Goal: Information Seeking & Learning: Learn about a topic

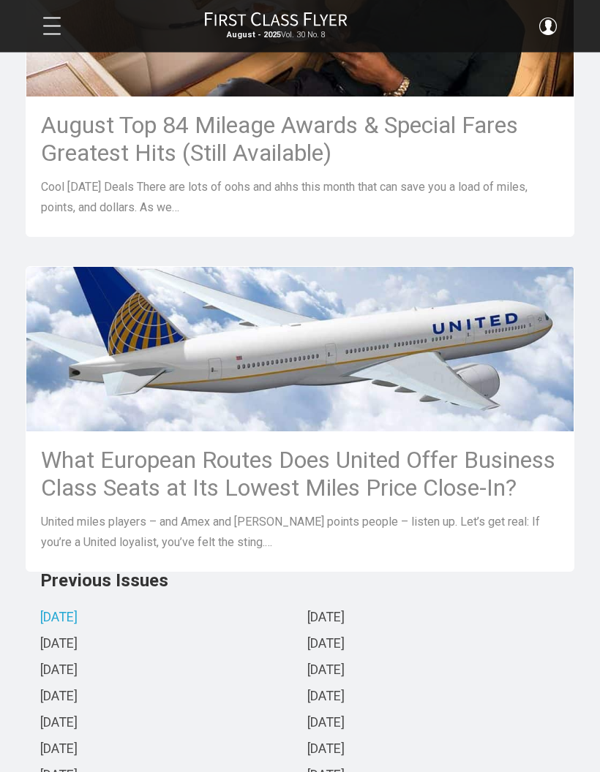
scroll to position [1502, 0]
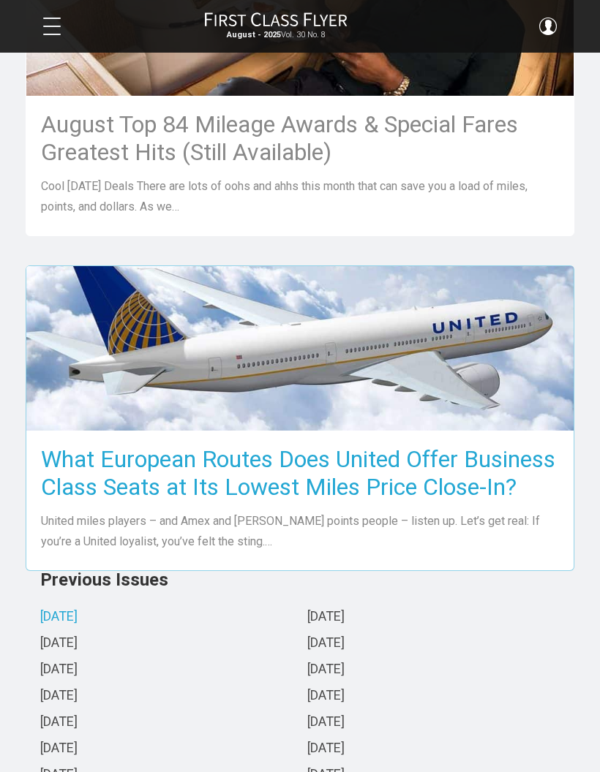
click at [94, 487] on h3 "What European Routes Does United Offer Business Class Seats at Its Lowest Miles…" at bounding box center [300, 473] width 518 height 56
click at [100, 473] on h3 "What European Routes Does United Offer Business Class Seats at Its Lowest Miles…" at bounding box center [300, 473] width 518 height 56
click at [104, 465] on h3 "What European Routes Does United Offer Business Class Seats at Its Lowest Miles…" at bounding box center [300, 473] width 518 height 56
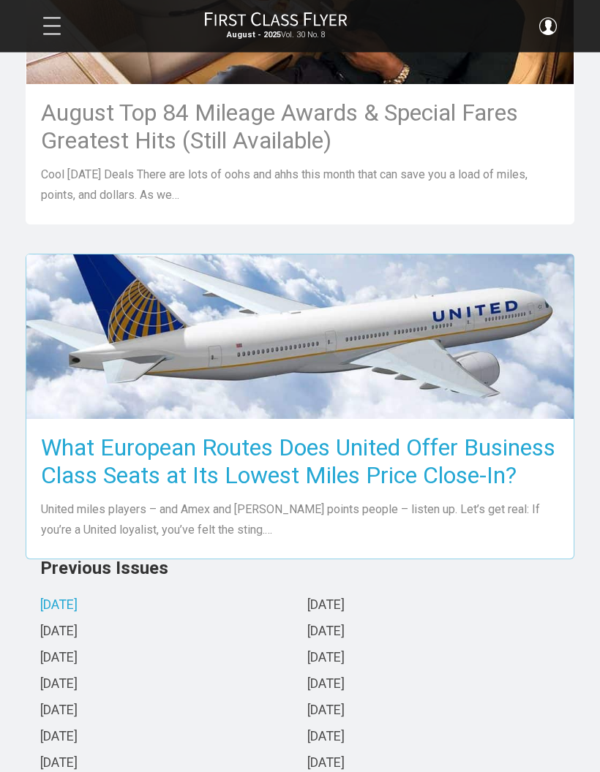
click at [100, 459] on h3 "What European Routes Does United Offer Business Class Seats at Its Lowest Miles…" at bounding box center [300, 462] width 518 height 56
click at [110, 490] on h3 "What European Routes Does United Offer Business Class Seats at Its Lowest Miles…" at bounding box center [300, 462] width 518 height 56
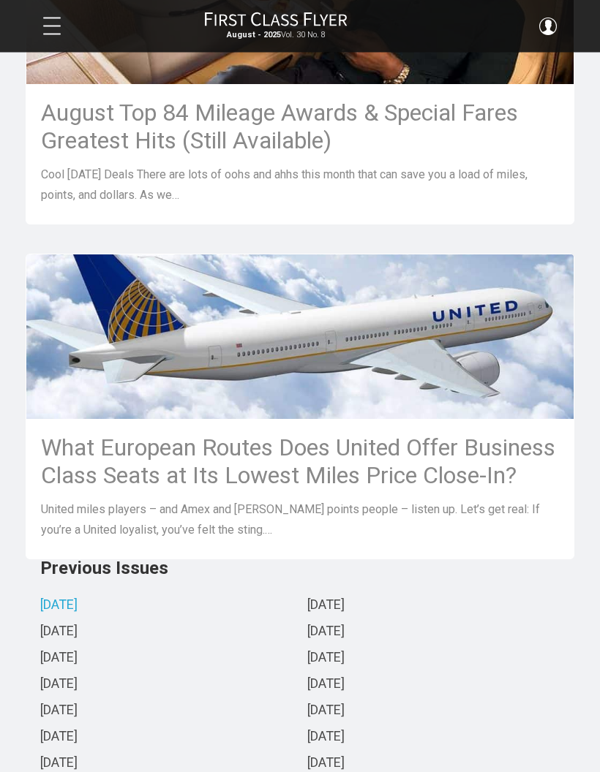
click at [78, 614] on link "[DATE]" at bounding box center [58, 606] width 37 height 15
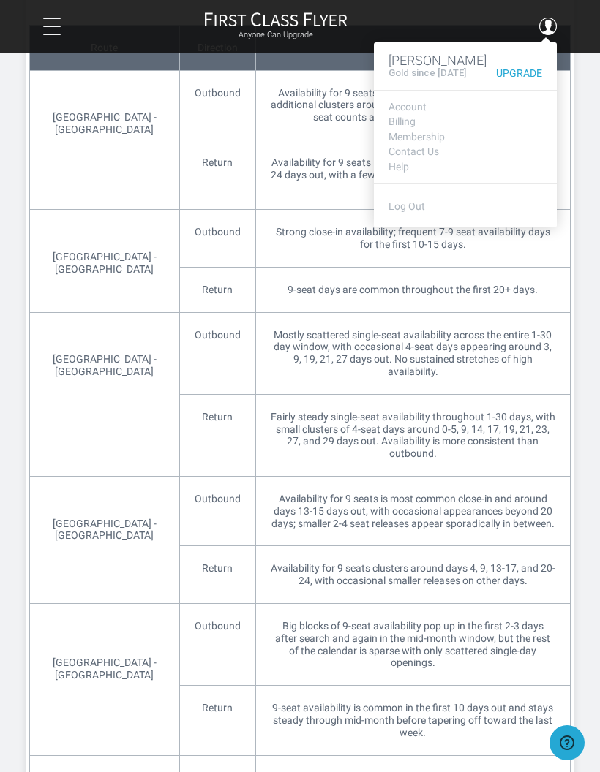
scroll to position [1605, 0]
